Goal: Information Seeking & Learning: Get advice/opinions

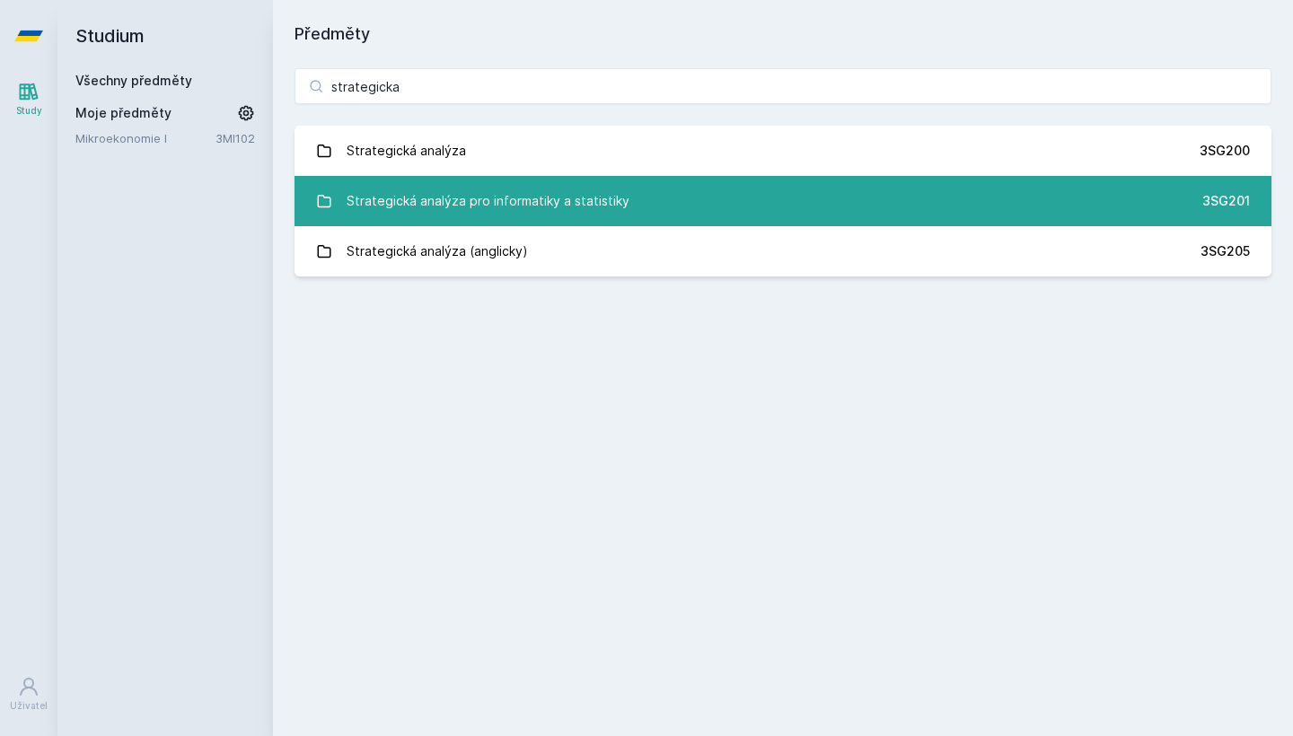
type input "strategicka"
click at [544, 211] on div "Strategická analýza pro informatiky a statistiky" at bounding box center [488, 201] width 283 height 36
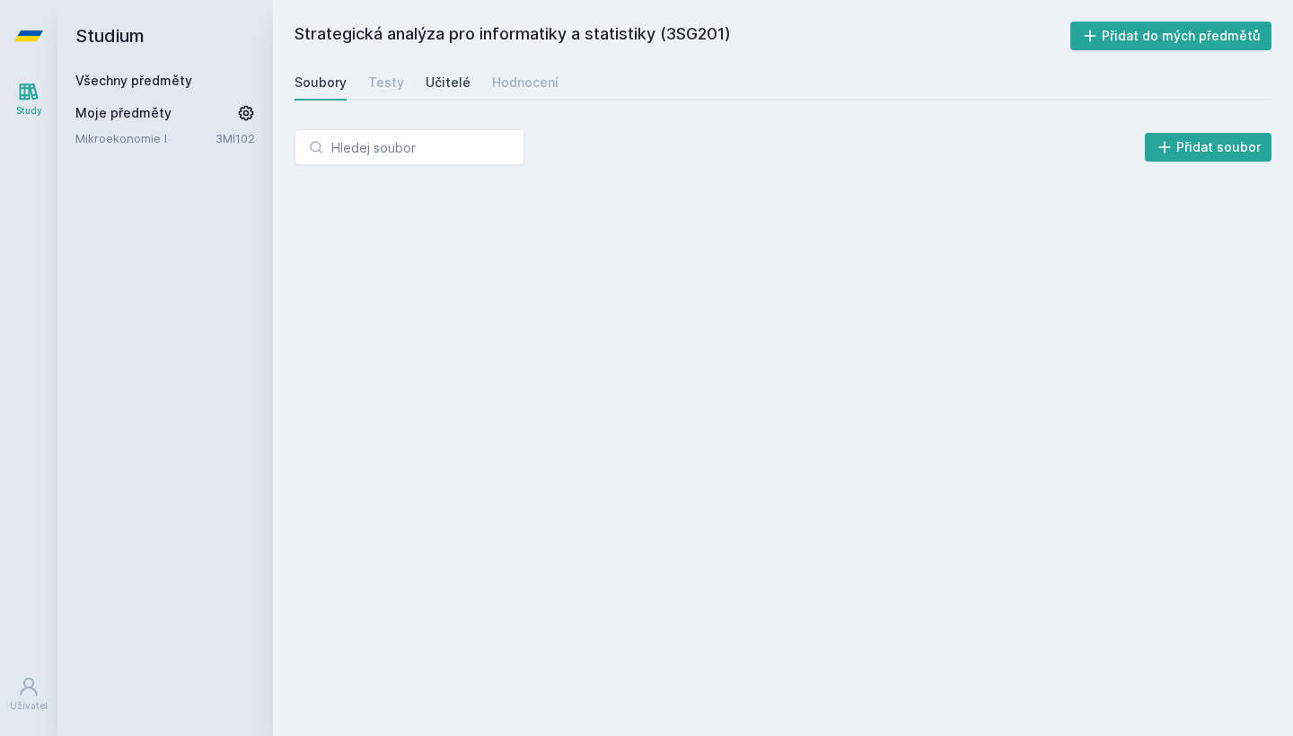
click at [449, 91] on div "Učitelé" at bounding box center [448, 83] width 45 height 18
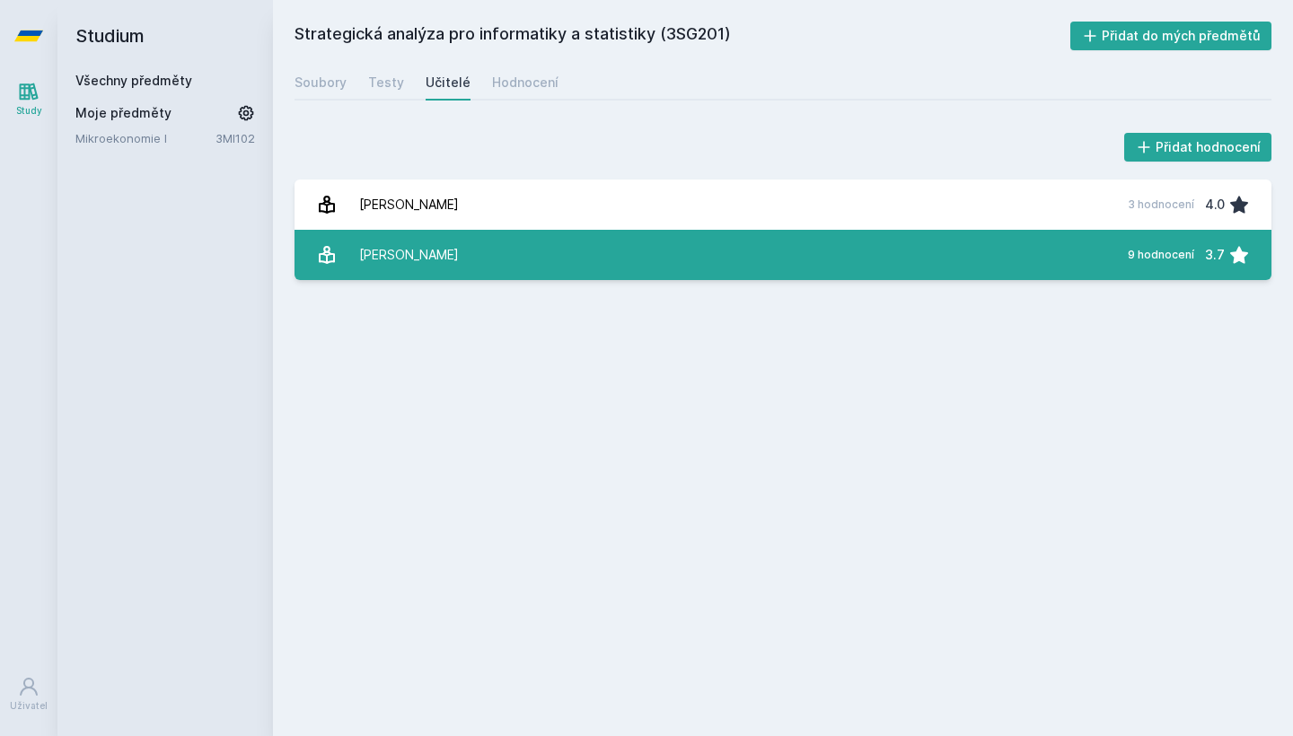
click at [471, 260] on link "[PERSON_NAME] 9 hodnocení 3.7" at bounding box center [783, 255] width 977 height 50
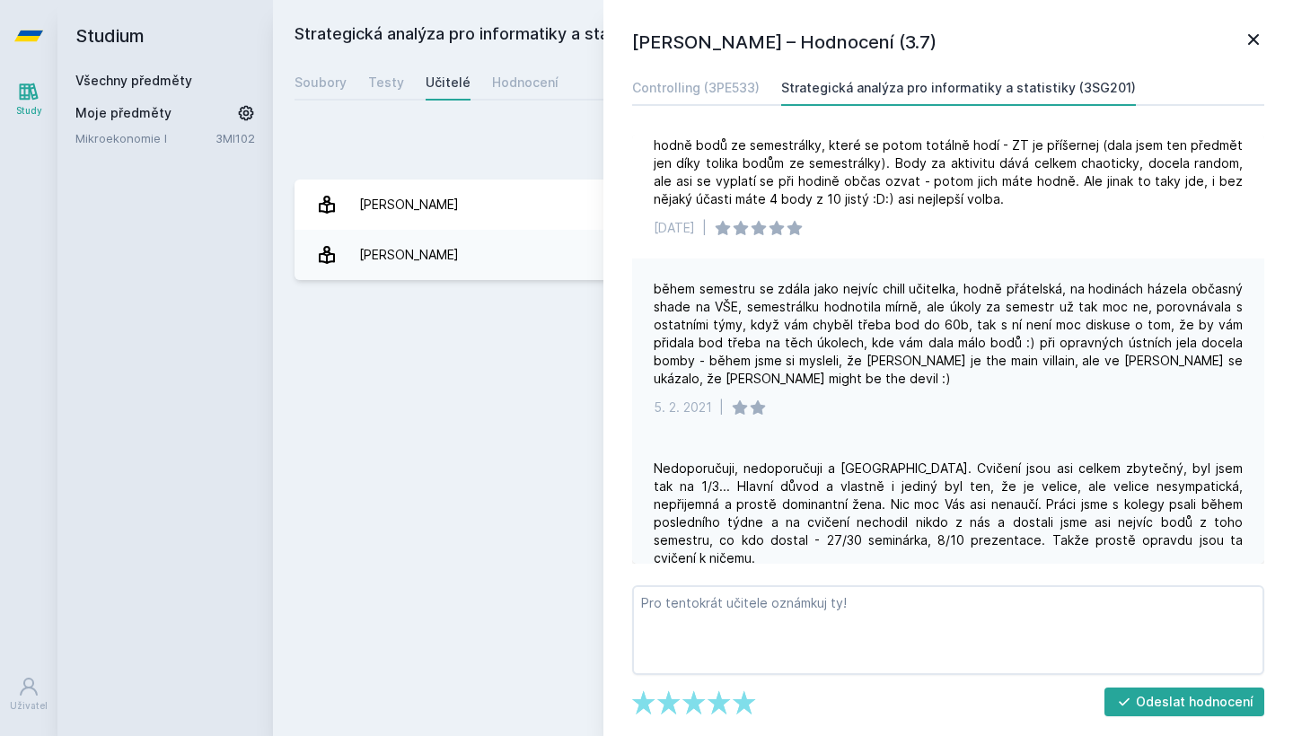
drag, startPoint x: 1014, startPoint y: 453, endPoint x: 1014, endPoint y: 468, distance: 15.3
click at [1014, 468] on div "Nedoporučuji, nedoporučuji a [GEOGRAPHIC_DATA]. Cvičení jsou asi celkem zbytečn…" at bounding box center [948, 514] width 589 height 108
click at [1014, 489] on div "Nedoporučuji, nedoporučuji a [GEOGRAPHIC_DATA]. Cvičení jsou asi celkem zbytečn…" at bounding box center [948, 514] width 589 height 108
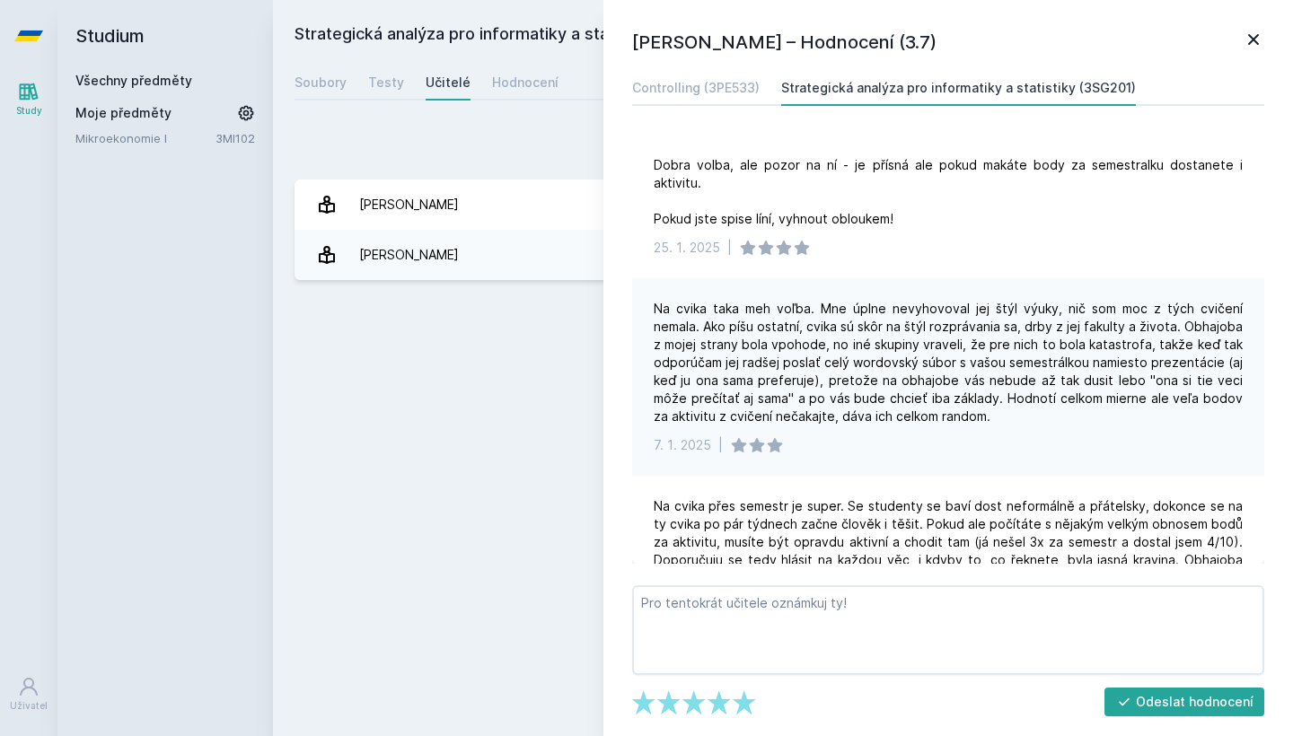
click at [897, 400] on div "Na cvika taka meh voľba. Mne úplne nevyhovoval jej štýl výuky, nič som moc z tý…" at bounding box center [948, 363] width 589 height 126
click at [912, 381] on div "Na cvika taka meh voľba. Mne úplne nevyhovoval jej štýl výuky, nič som moc z tý…" at bounding box center [948, 363] width 589 height 126
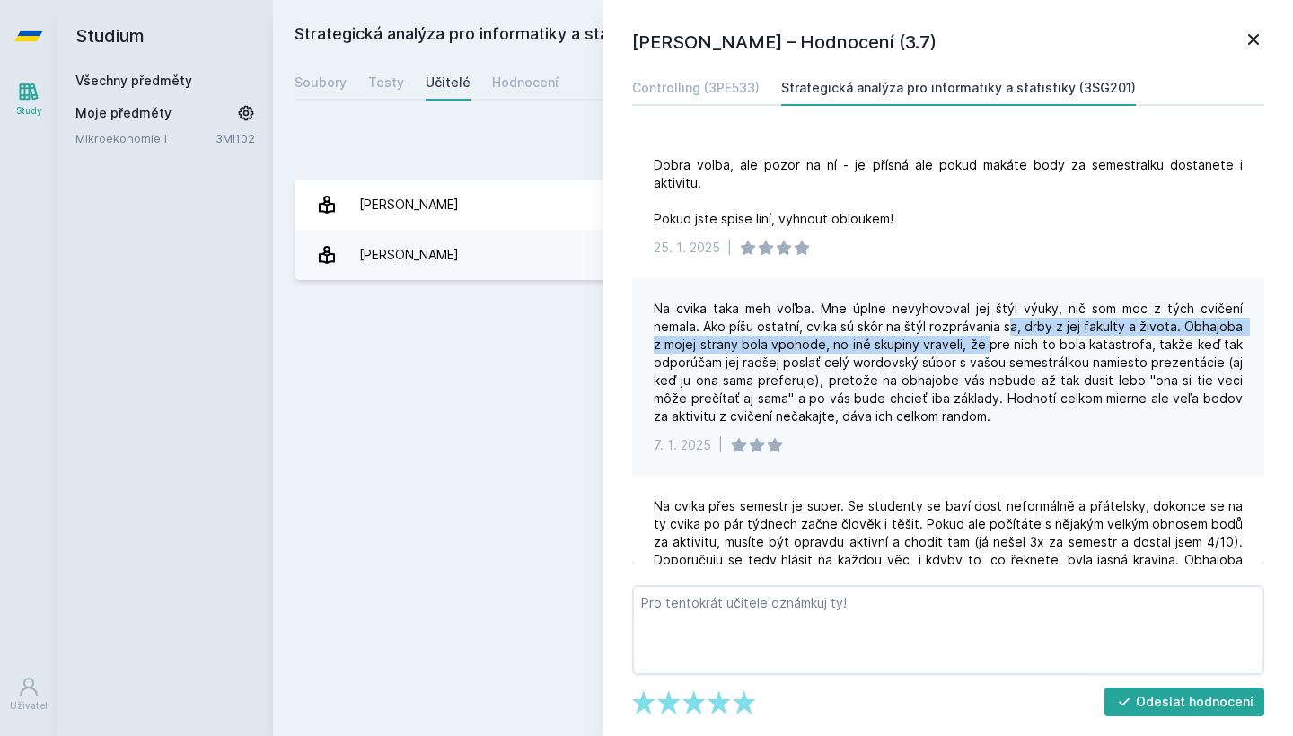
drag, startPoint x: 965, startPoint y: 305, endPoint x: 965, endPoint y: 333, distance: 27.8
click at [965, 325] on div "Na cvika taka meh voľba. Mne úplne nevyhovoval jej štýl výuky, nič som moc z tý…" at bounding box center [948, 363] width 589 height 126
click at [965, 333] on div "Na cvika taka meh voľba. Mne úplne nevyhovoval jej štýl výuky, nič som moc z tý…" at bounding box center [948, 363] width 589 height 126
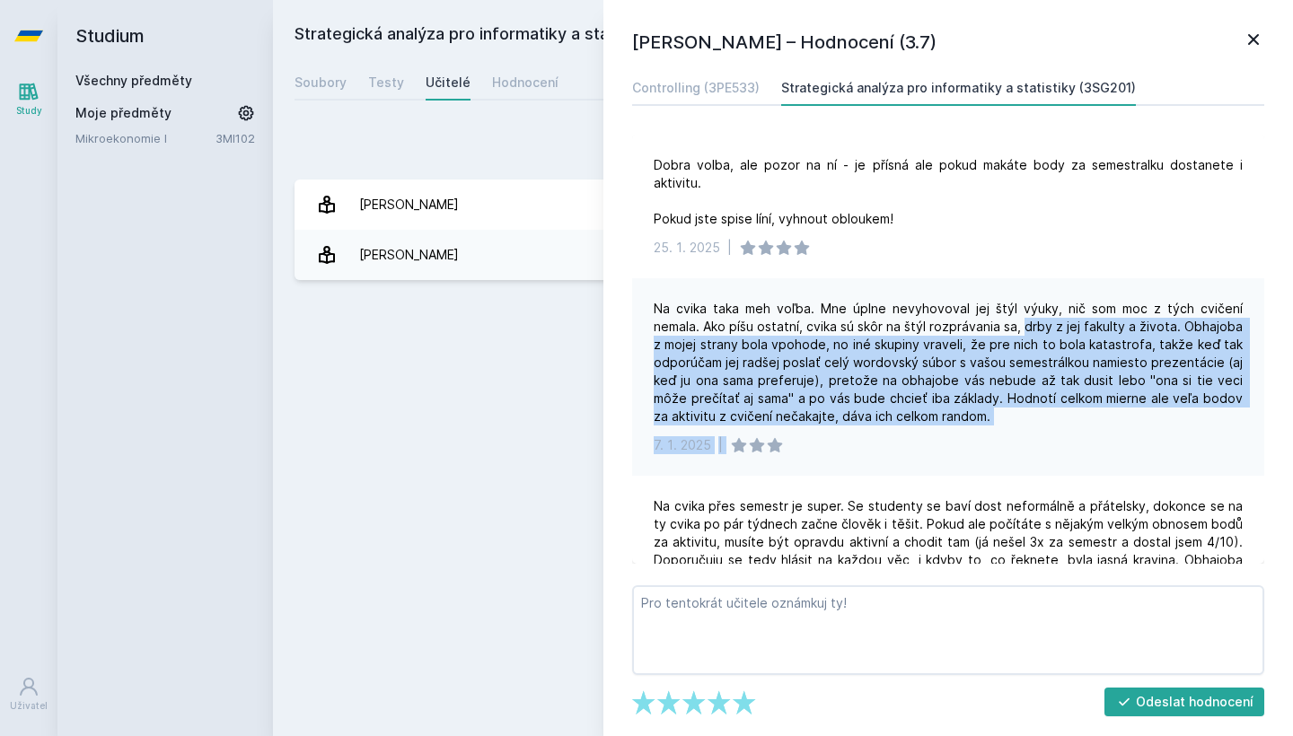
drag, startPoint x: 982, startPoint y: 322, endPoint x: 979, endPoint y: 449, distance: 126.7
click at [979, 449] on div "Na cvika taka meh voľba. Mne úplne nevyhovoval jej štýl výuky, nič som moc z tý…" at bounding box center [948, 377] width 632 height 198
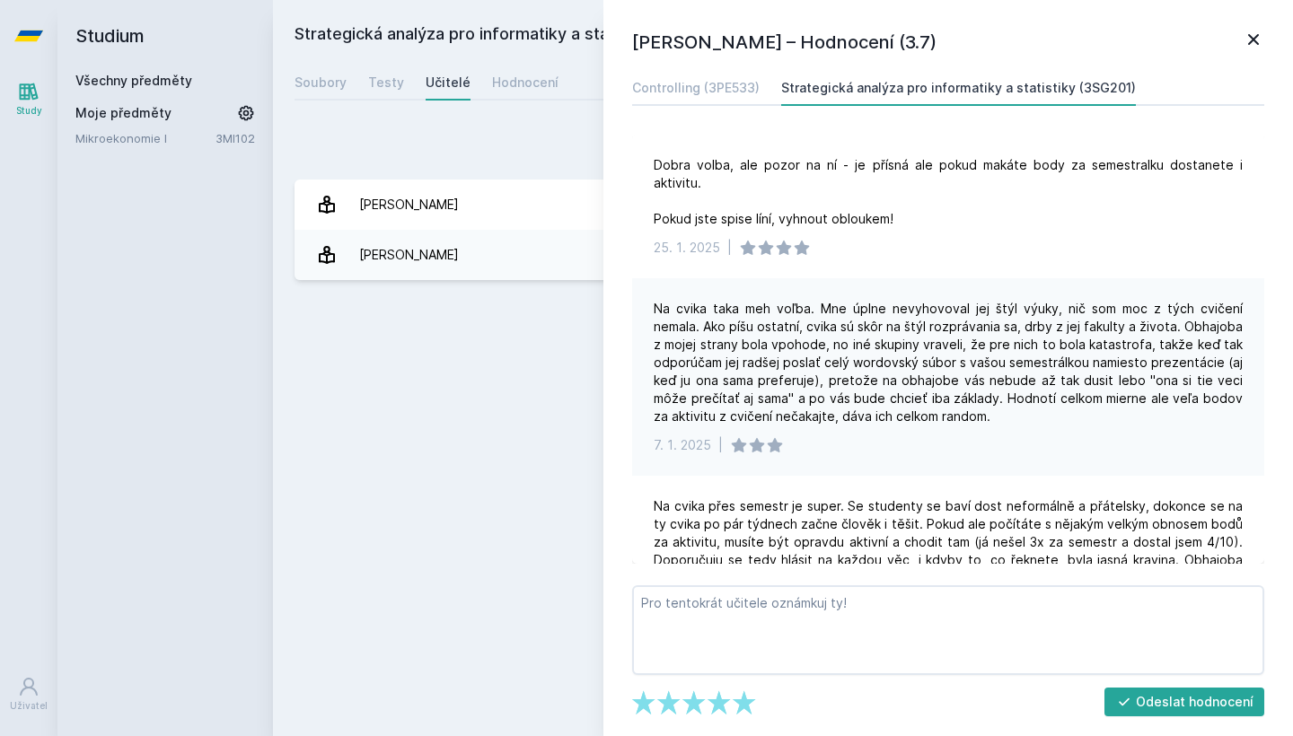
click at [976, 388] on div "Na cvika taka meh voľba. Mne úplne nevyhovoval jej štýl výuky, nič som moc z tý…" at bounding box center [948, 363] width 589 height 126
click at [513, 123] on div "Přidat hodnocení [PERSON_NAME] – Hodnocení (3.7) Controlling (3PE533) Strategic…" at bounding box center [783, 205] width 1020 height 194
click at [518, 92] on link "Hodnocení" at bounding box center [525, 83] width 66 height 36
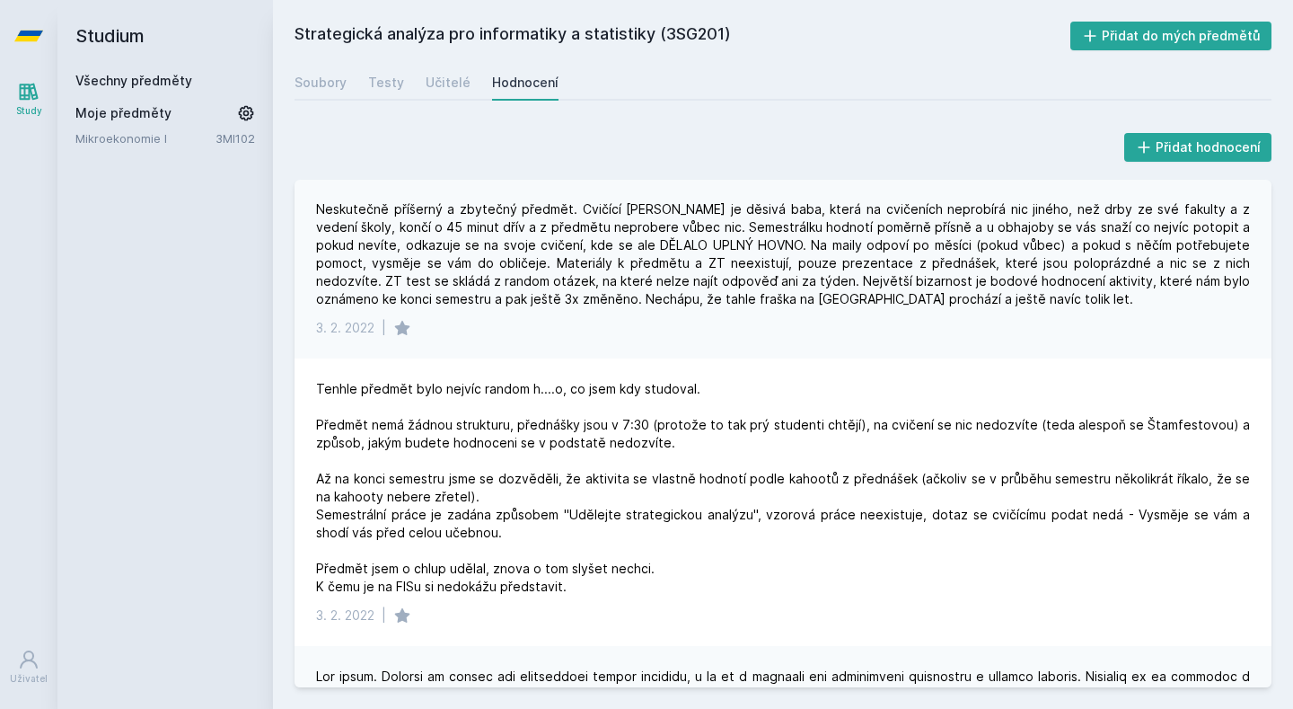
scroll to position [2806, 0]
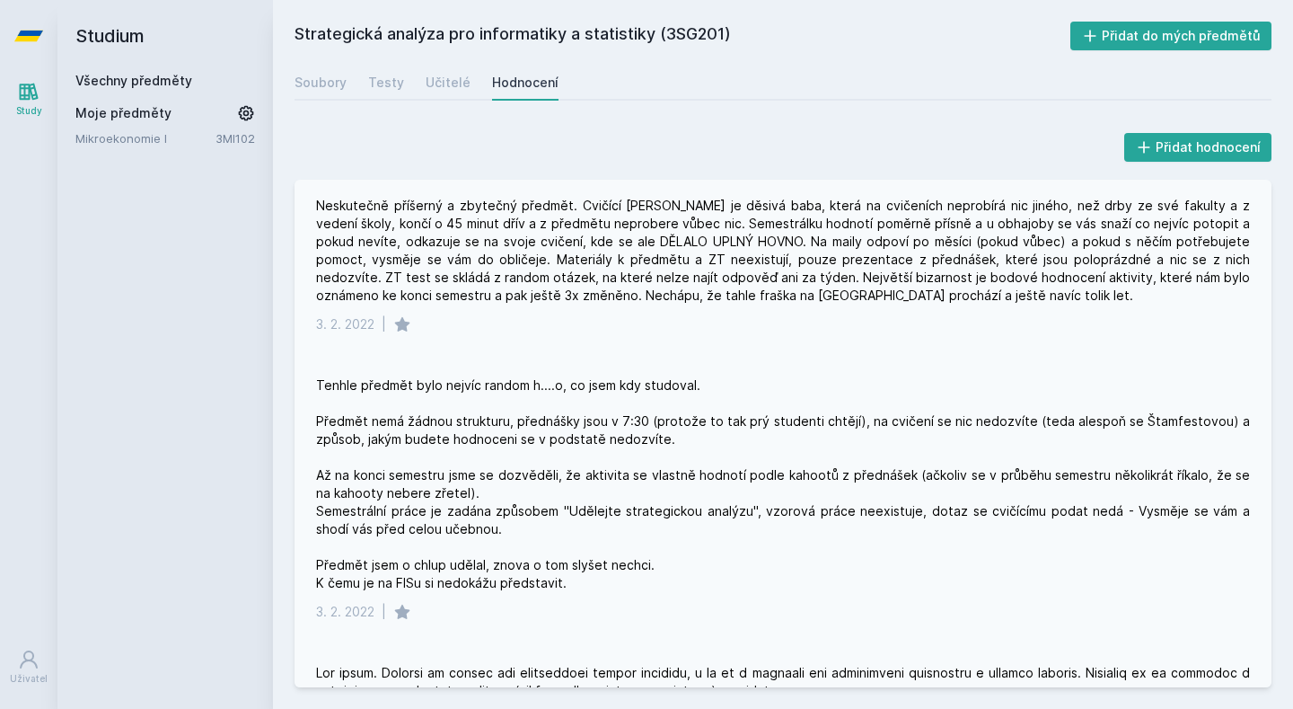
click at [715, 441] on div "Tenhle předmět bylo nejvíc random h....o, co jsem kdy studoval. Předmět nemá žá…" at bounding box center [783, 484] width 934 height 216
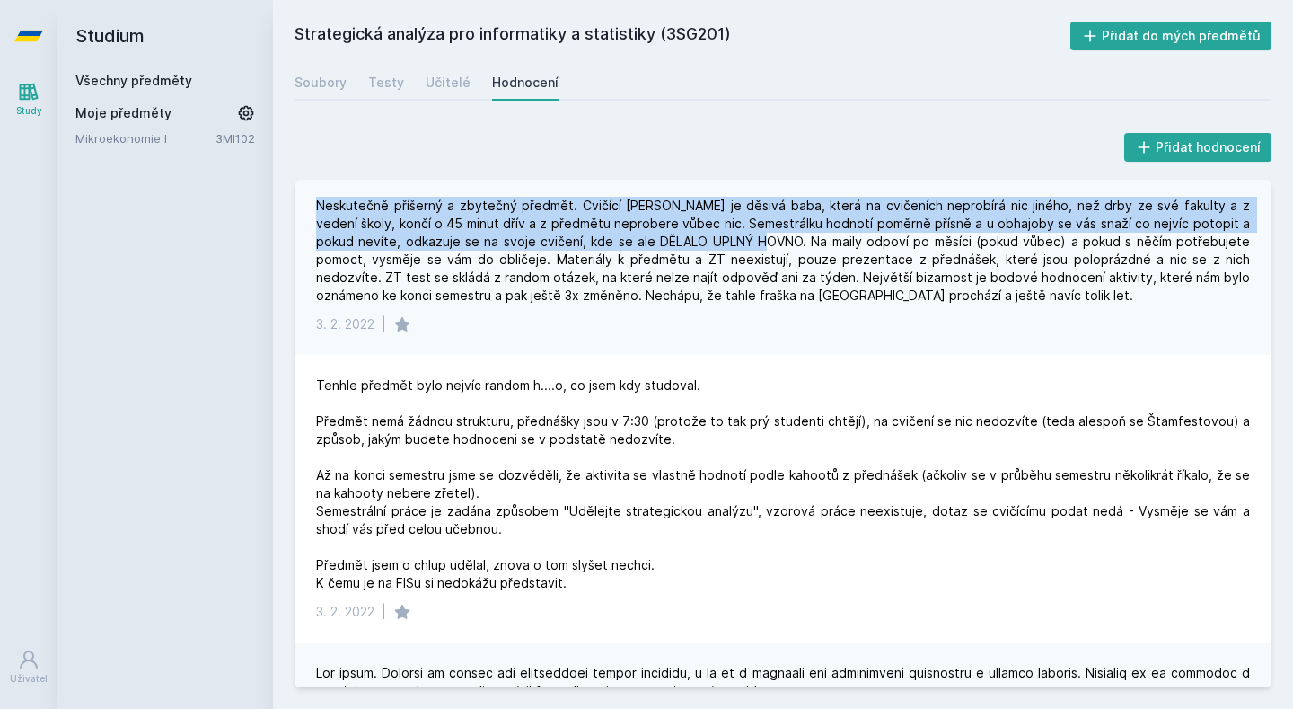
drag, startPoint x: 701, startPoint y: 242, endPoint x: 309, endPoint y: 207, distance: 394.1
click at [309, 207] on div "Neskutečně příšerný a zbytečný předmět. Cvičící [PERSON_NAME] je děsivá baba, k…" at bounding box center [783, 265] width 977 height 180
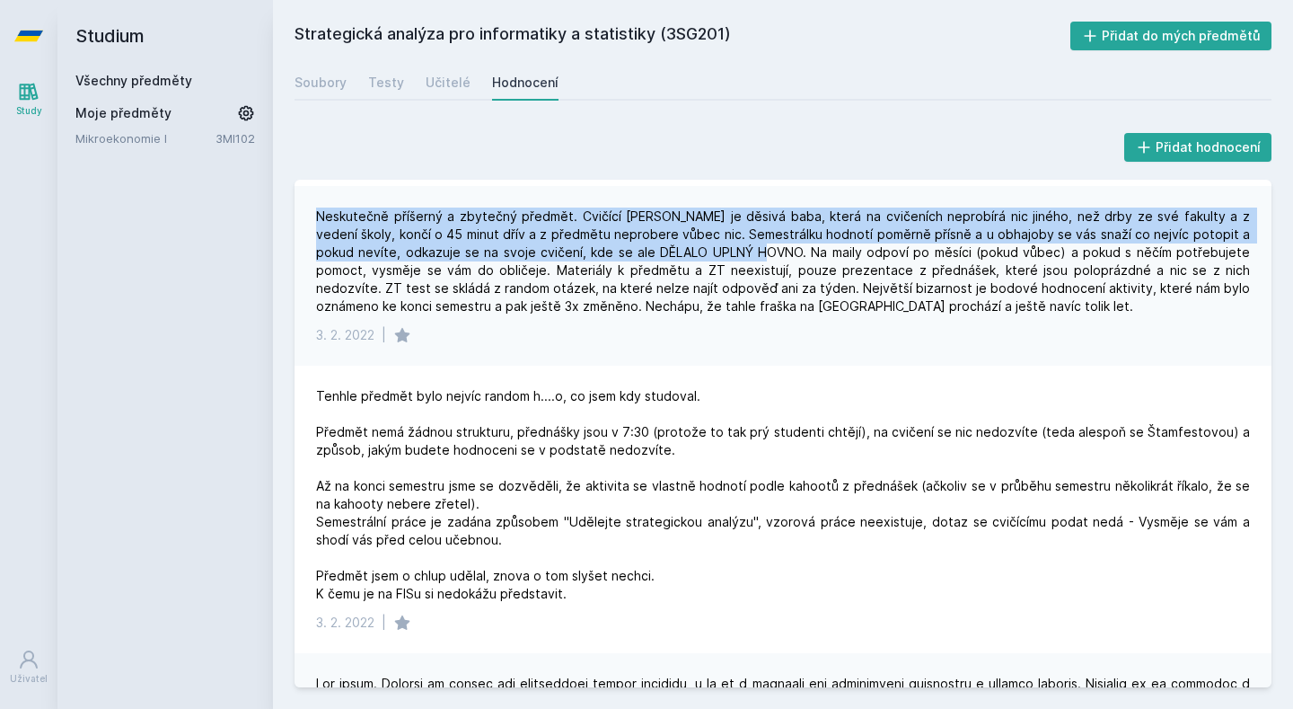
scroll to position [2807, 0]
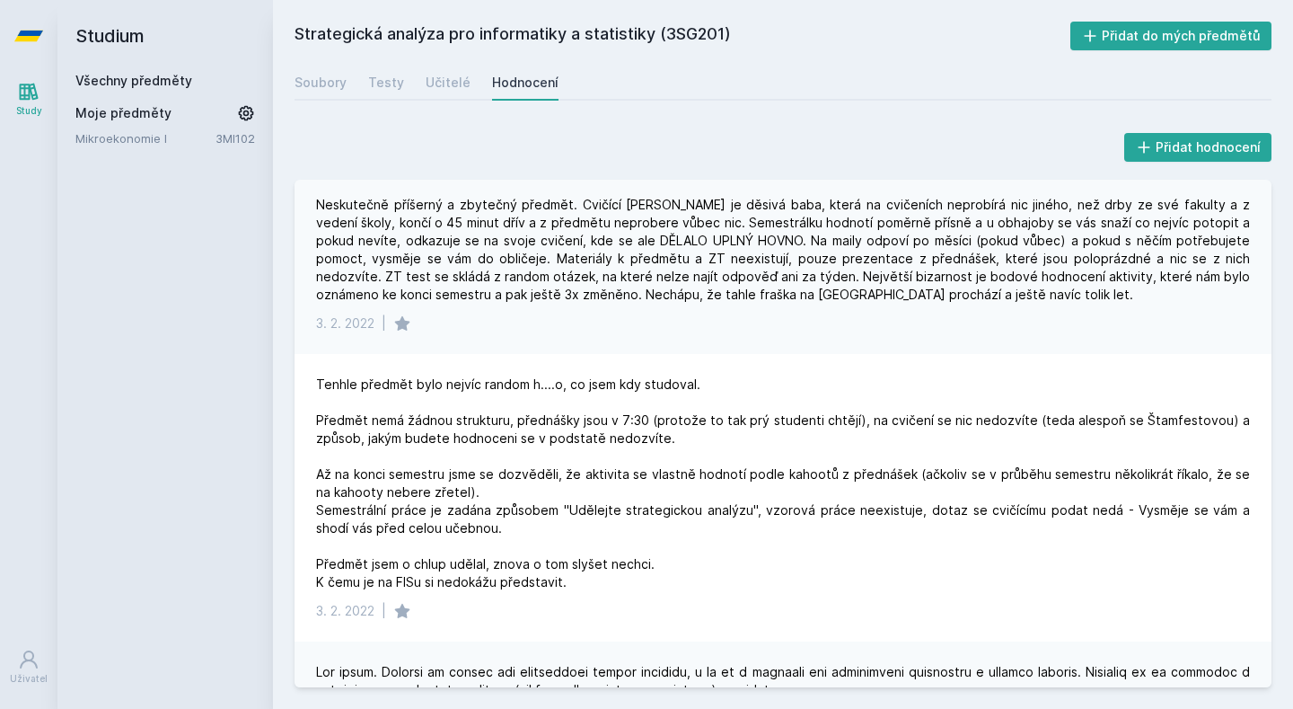
click at [843, 0] on html "Study Uživatel Studium Všechny předměty Moje předměty Mikroekonomie I 3MI102 St…" at bounding box center [646, 354] width 1293 height 709
click at [432, 79] on div "Učitelé" at bounding box center [448, 83] width 45 height 18
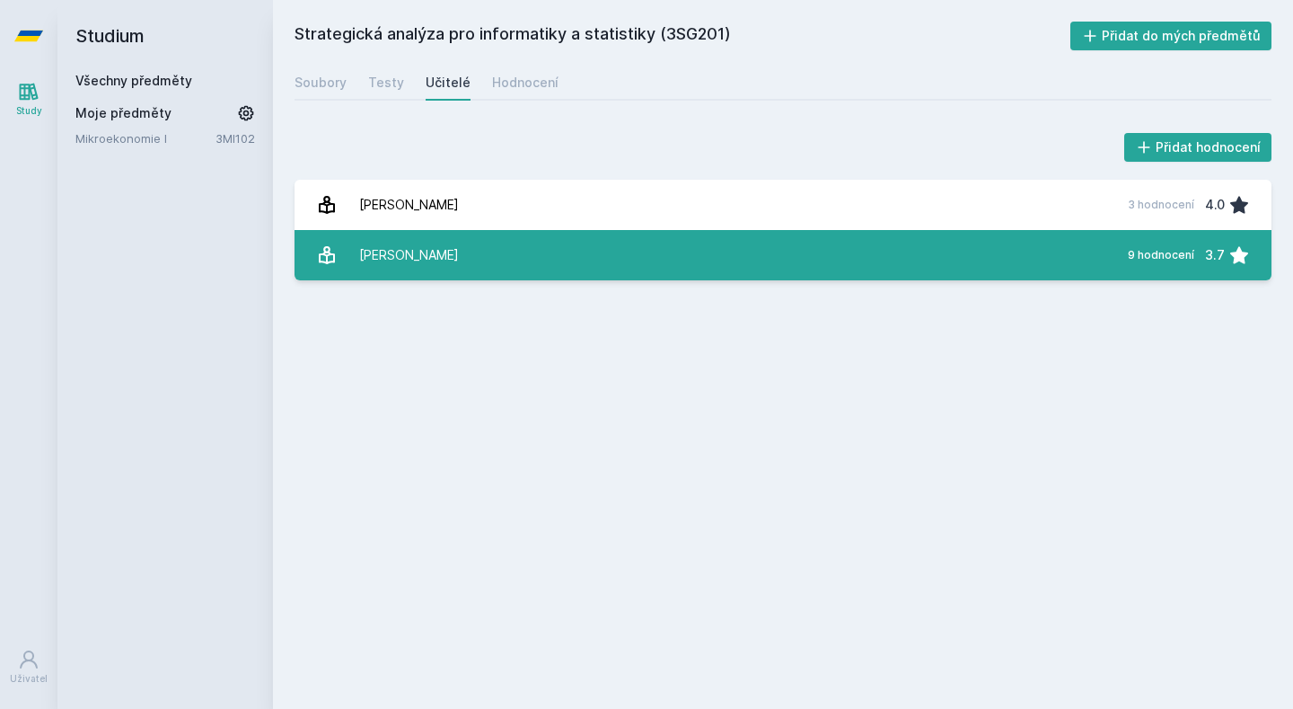
click at [542, 264] on link "[PERSON_NAME] 9 hodnocení 3.7" at bounding box center [783, 255] width 977 height 50
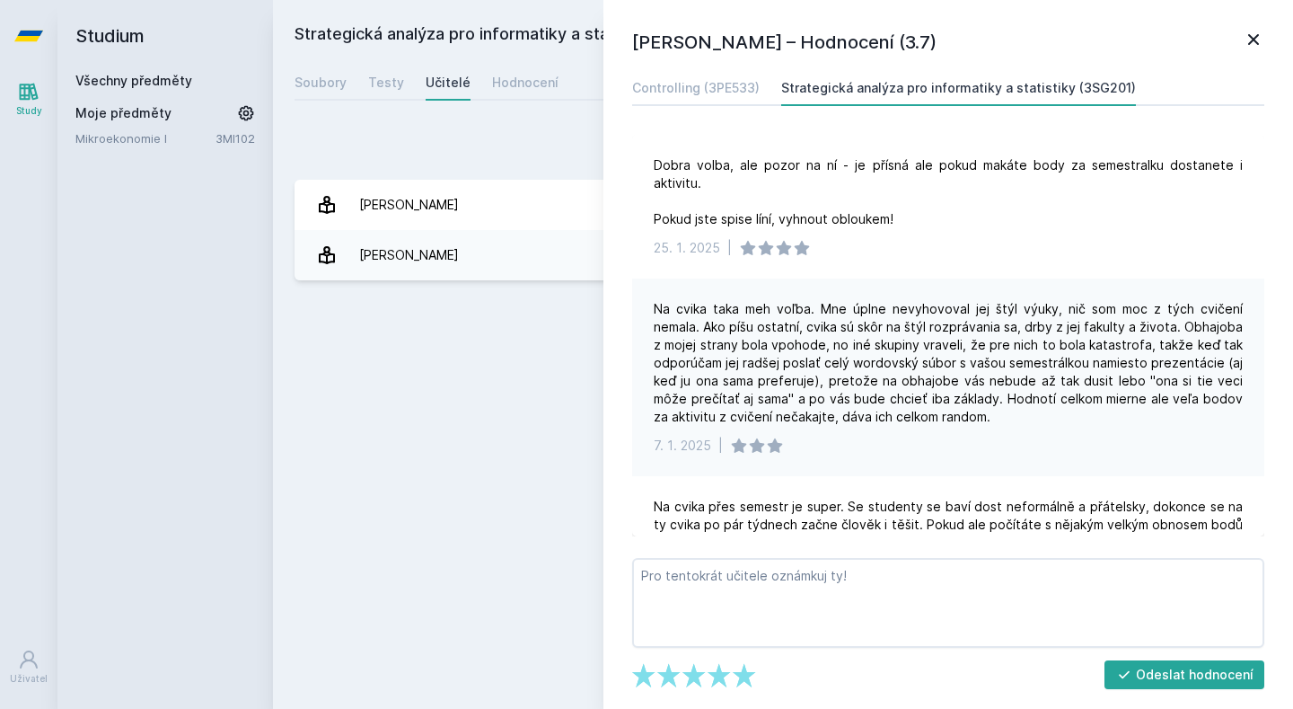
drag, startPoint x: 739, startPoint y: 307, endPoint x: 814, endPoint y: 351, distance: 86.6
click at [747, 311] on div "Na cvika taka meh voľba. Mne úplne nevyhovoval jej štýl výuky, nič som moc z tý…" at bounding box center [948, 363] width 589 height 126
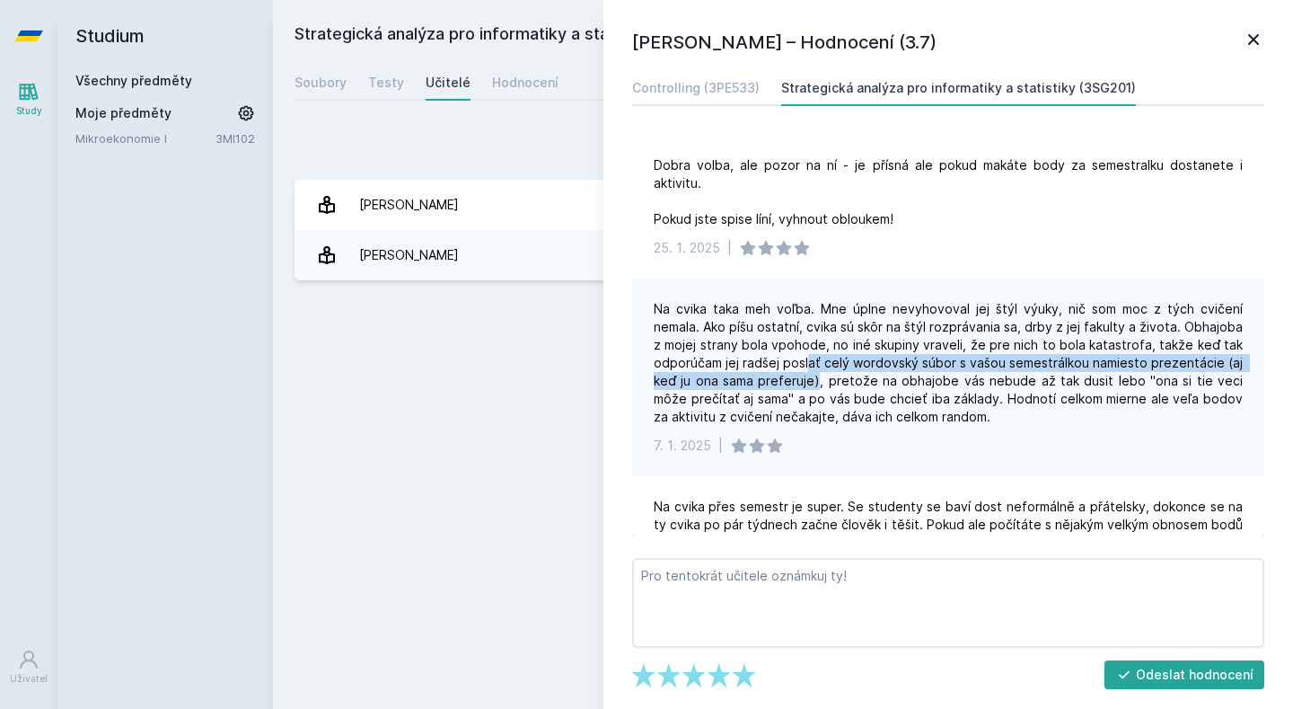
click at [808, 351] on div "Na cvika taka meh voľba. Mne úplne nevyhovoval jej štýl výuky, nič som moc z tý…" at bounding box center [948, 363] width 589 height 126
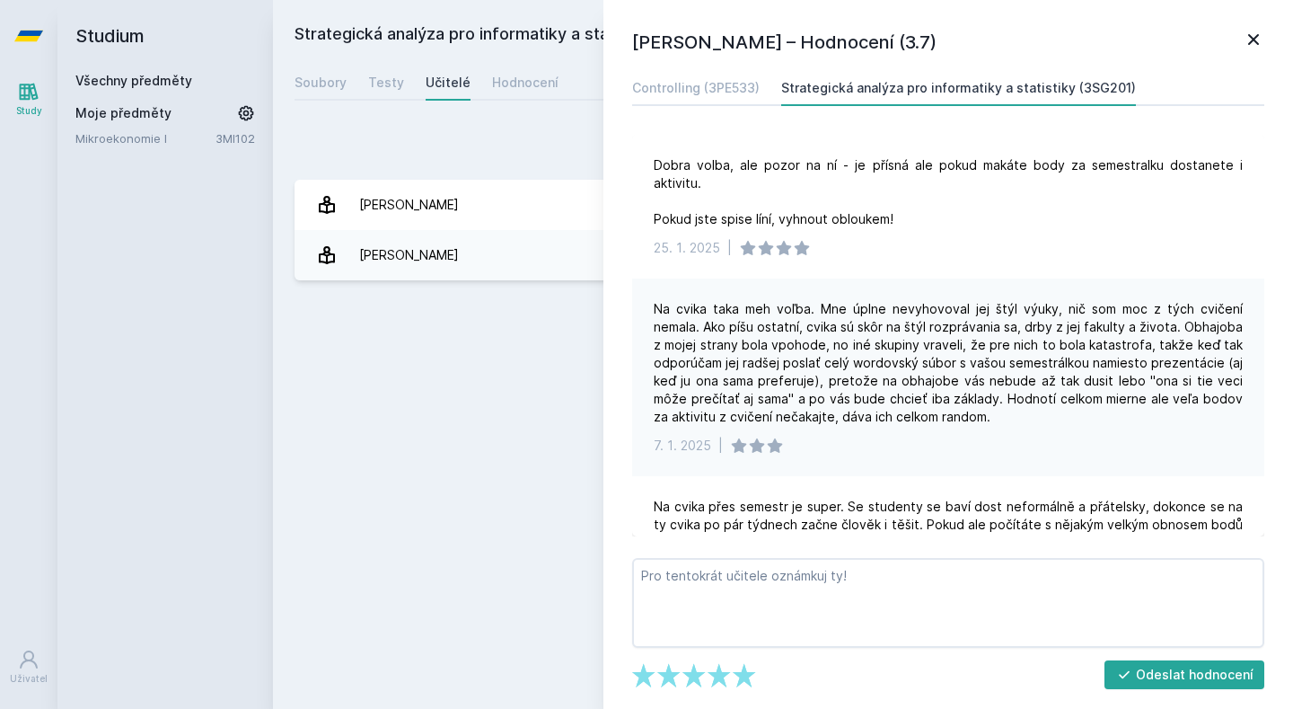
click at [797, 325] on div "Na cvika taka meh voľba. Mne úplne nevyhovoval jej štýl výuky, nič som moc z tý…" at bounding box center [948, 363] width 589 height 126
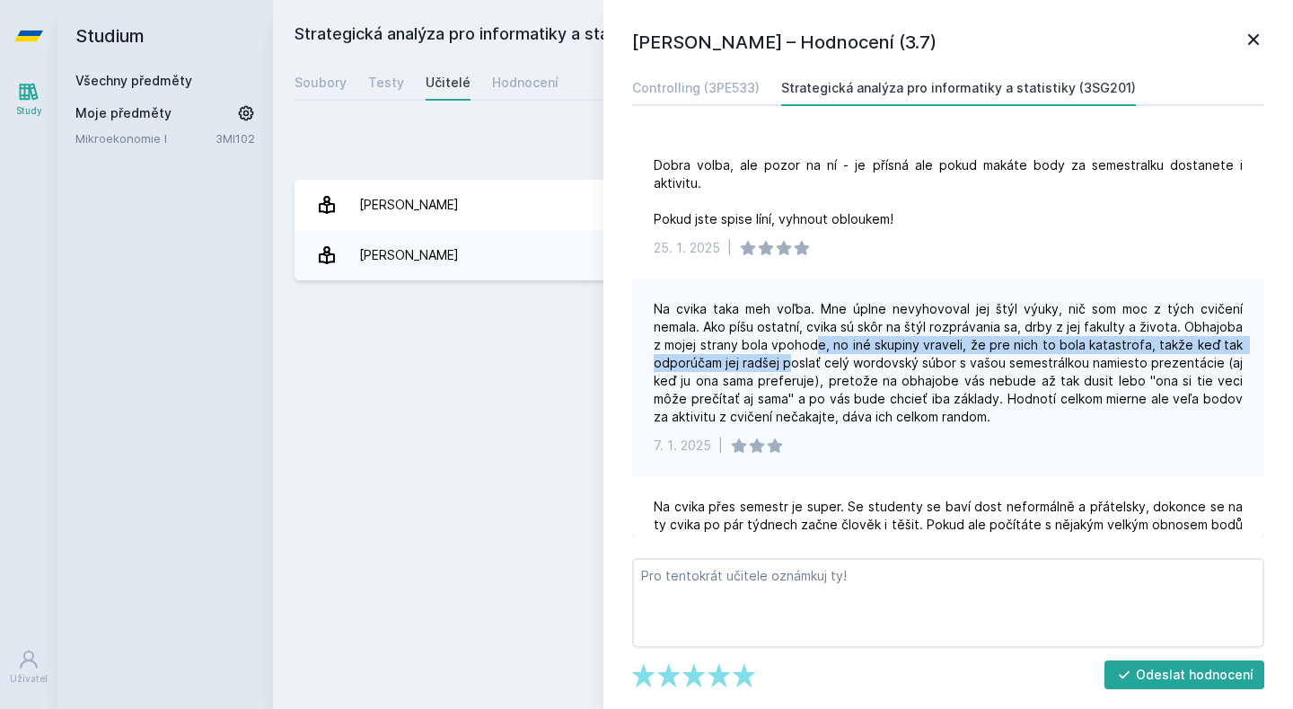
drag, startPoint x: 775, startPoint y: 328, endPoint x: 793, endPoint y: 339, distance: 21.4
click at [793, 339] on div "Na cvika taka meh voľba. Mne úplne nevyhovoval jej štýl výuky, nič som moc z tý…" at bounding box center [948, 363] width 589 height 126
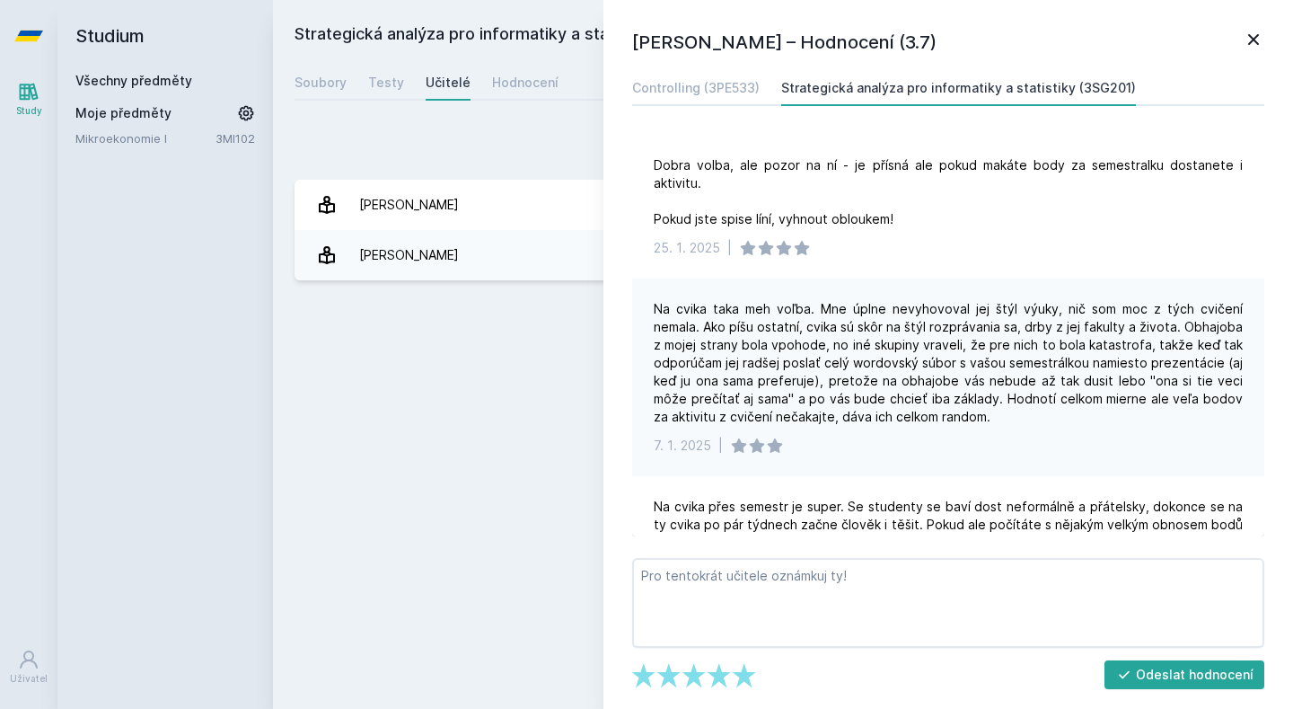
click at [947, 369] on div "Na cvika taka meh voľba. Mne úplne nevyhovoval jej štýl výuky, nič som moc z tý…" at bounding box center [948, 363] width 589 height 126
click at [823, 239] on div "[DATE] |" at bounding box center [948, 248] width 589 height 18
click at [527, 176] on div "Přidat hodnocení [PERSON_NAME] – Hodnocení (3.7) Controlling (3PE533) Strategic…" at bounding box center [783, 204] width 977 height 151
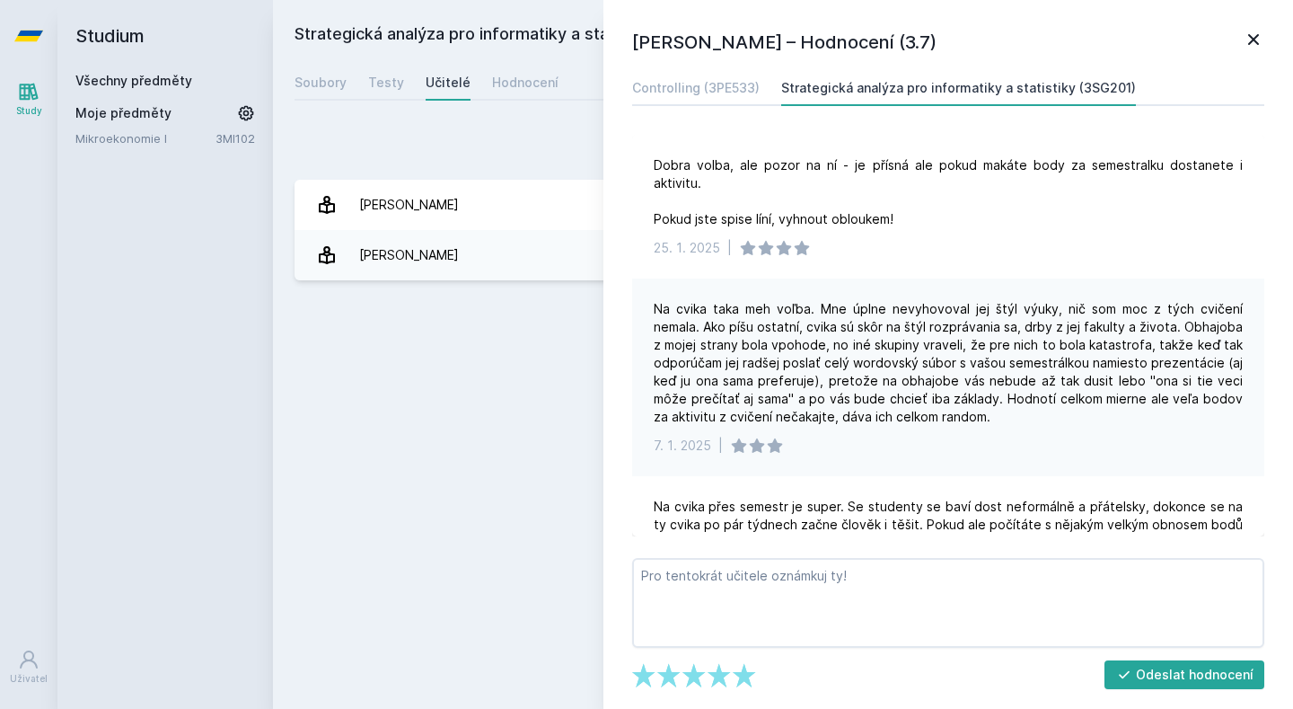
click at [1257, 32] on icon at bounding box center [1254, 40] width 22 height 22
